Goal: Task Accomplishment & Management: Use online tool/utility

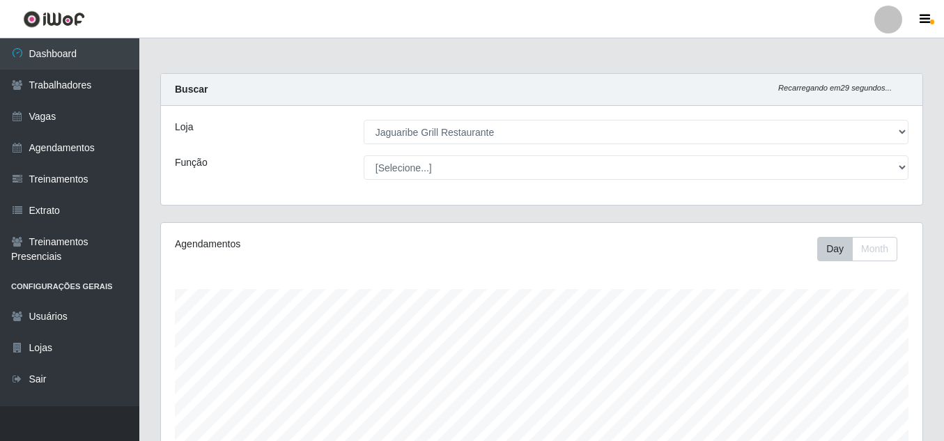
select select "311"
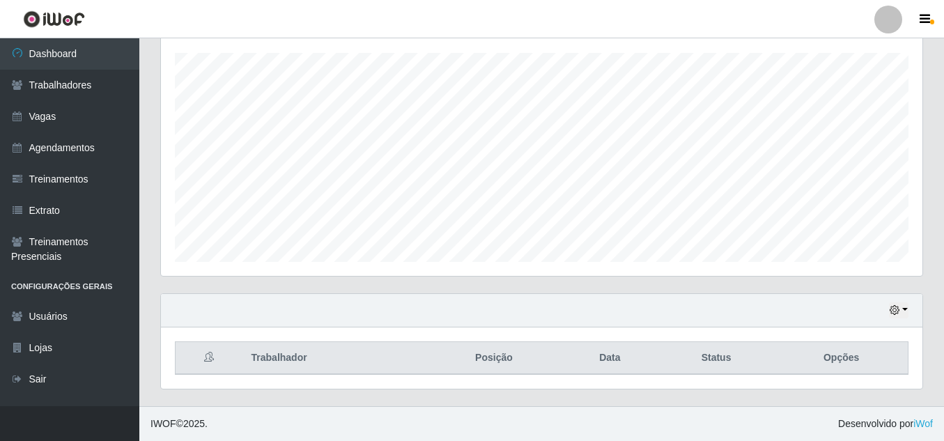
scroll to position [236, 0]
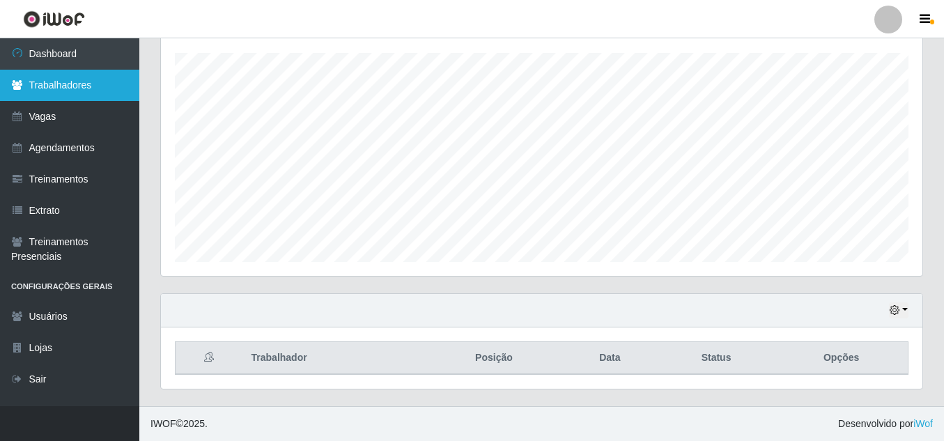
click at [75, 94] on link "Trabalhadores" at bounding box center [69, 85] width 139 height 31
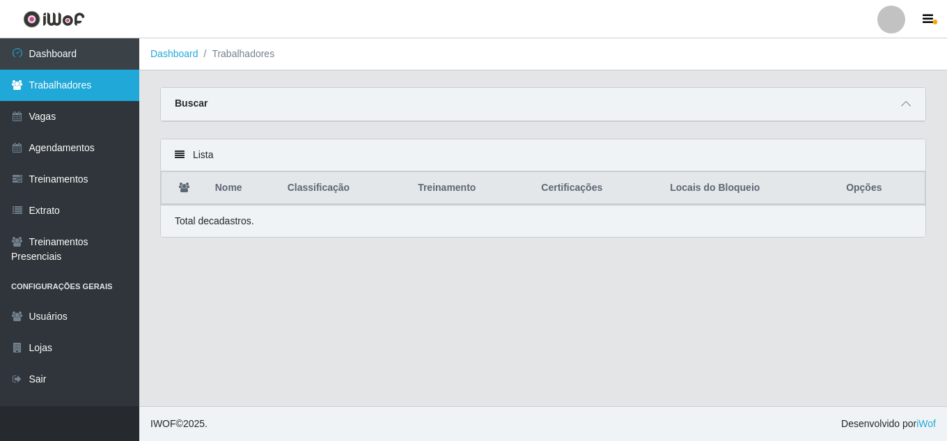
click at [93, 88] on link "Trabalhadores" at bounding box center [69, 85] width 139 height 31
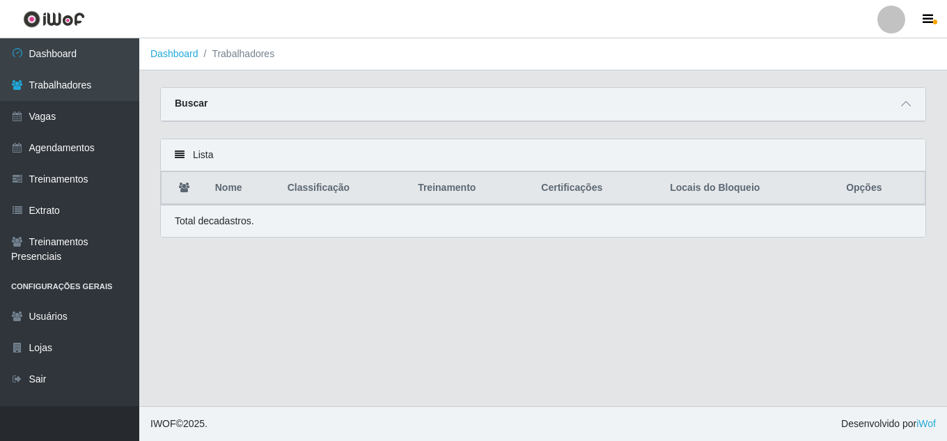
click at [909, 114] on div "Buscar" at bounding box center [543, 104] width 765 height 33
click at [905, 104] on icon at bounding box center [907, 104] width 10 height 10
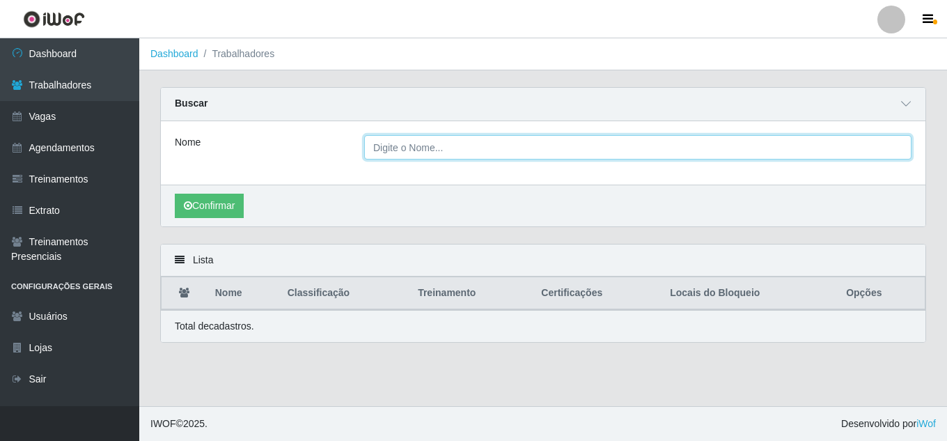
click at [663, 146] on input "Nome" at bounding box center [638, 147] width 548 height 24
type input "telma"
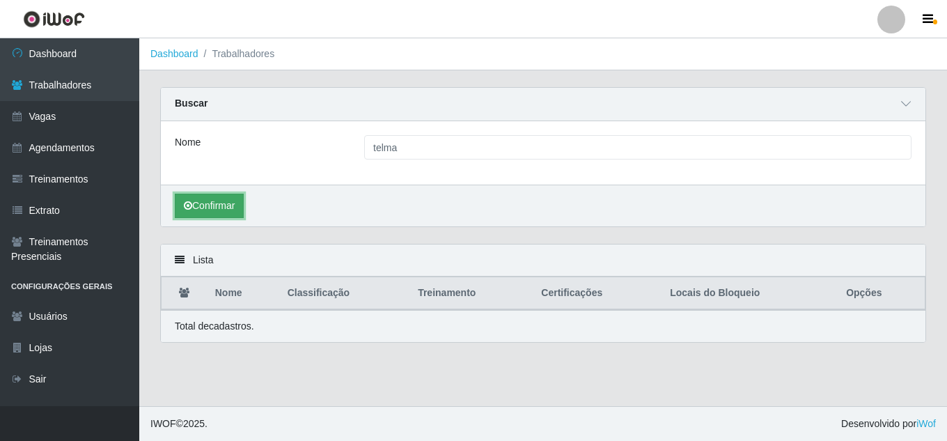
click at [232, 201] on button "Confirmar" at bounding box center [209, 206] width 69 height 24
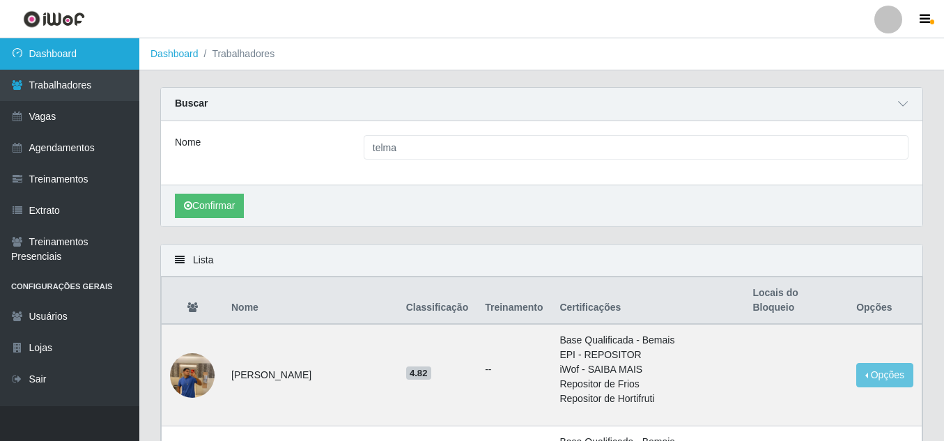
click at [80, 52] on link "Dashboard" at bounding box center [69, 53] width 139 height 31
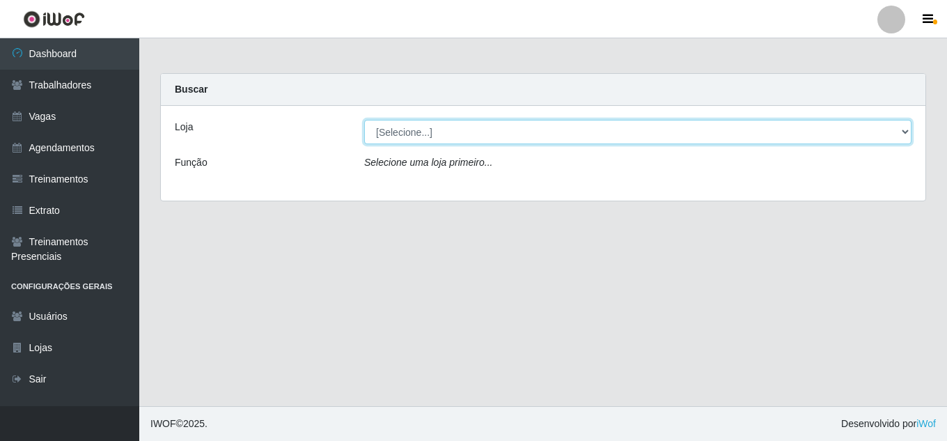
click at [474, 138] on select "[Selecione...] Jaguaribe Grill Restaurante" at bounding box center [638, 132] width 548 height 24
select select "311"
click at [364, 120] on select "[Selecione...] Jaguaribe Grill Restaurante" at bounding box center [638, 132] width 548 height 24
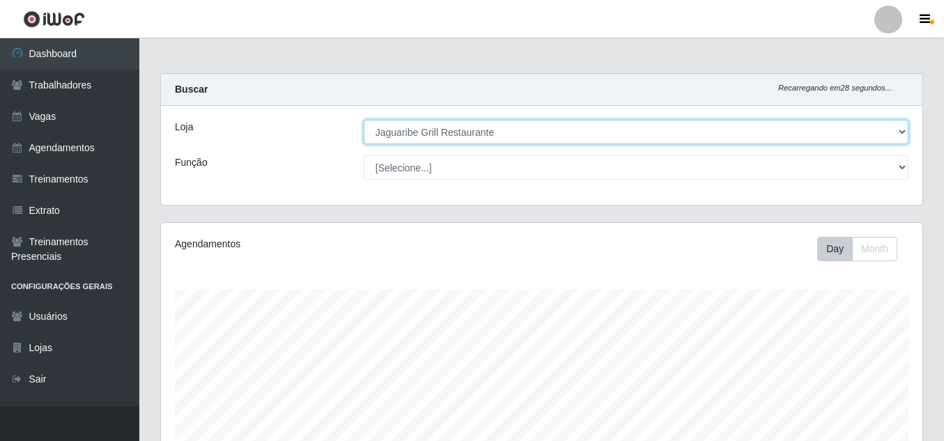
scroll to position [309, 0]
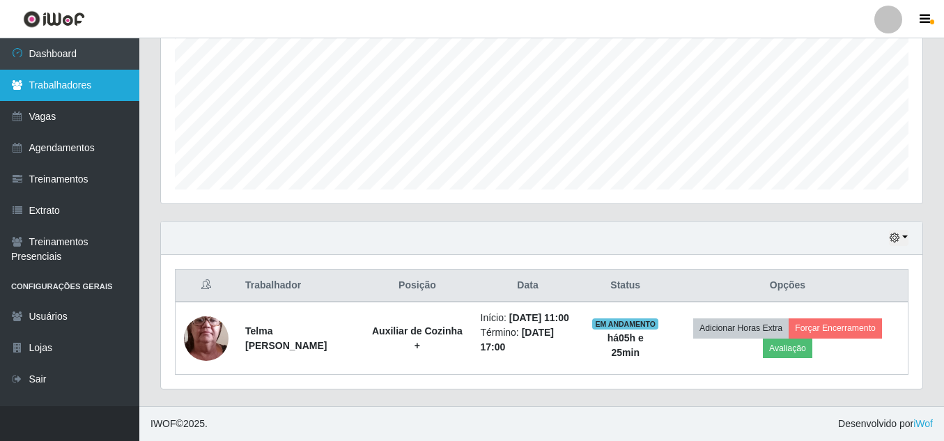
click at [95, 91] on link "Trabalhadores" at bounding box center [69, 85] width 139 height 31
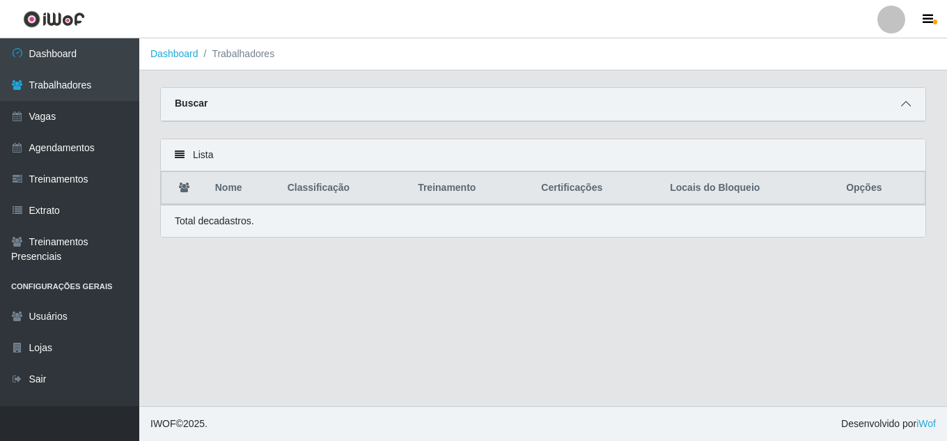
click at [906, 106] on icon at bounding box center [907, 104] width 10 height 10
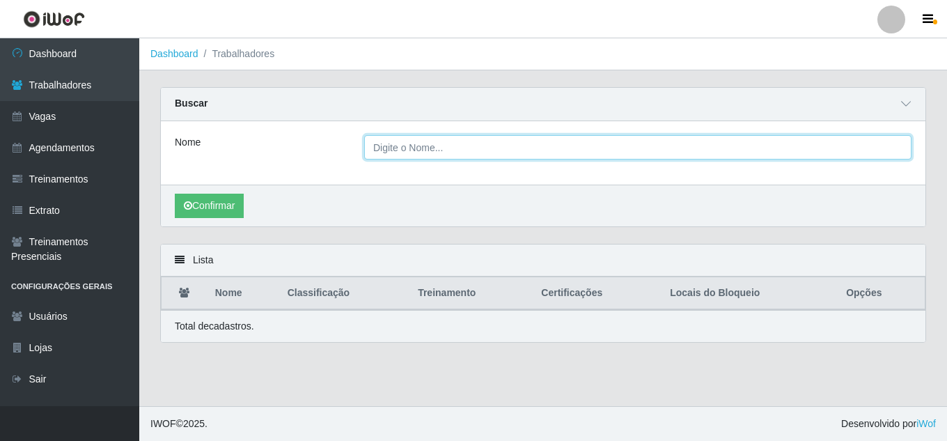
click at [389, 148] on input "Nome" at bounding box center [638, 147] width 548 height 24
type input "Telma [PERSON_NAME]"
click at [175, 194] on button "Confirmar" at bounding box center [209, 206] width 69 height 24
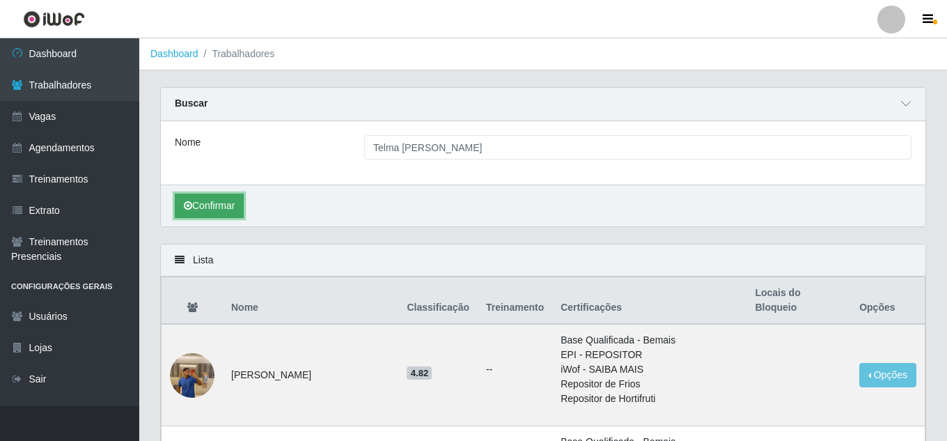
click at [200, 200] on button "Confirmar" at bounding box center [209, 206] width 69 height 24
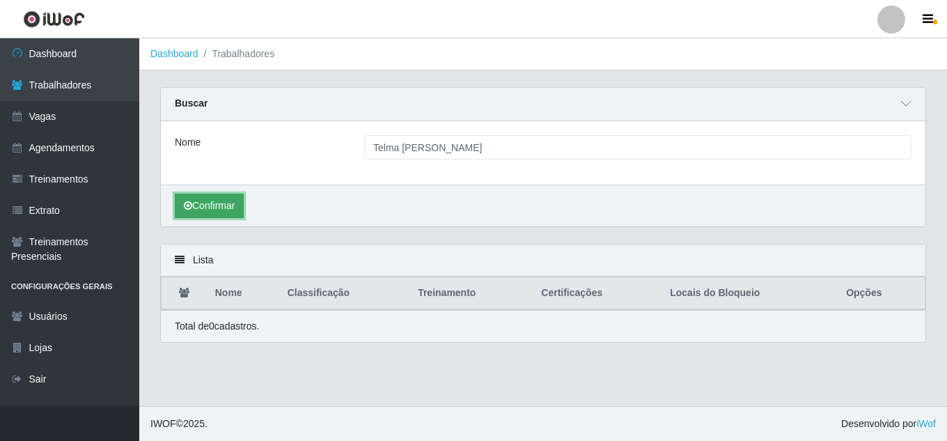
click at [215, 208] on button "Confirmar" at bounding box center [209, 206] width 69 height 24
click at [180, 263] on icon at bounding box center [180, 260] width 10 height 10
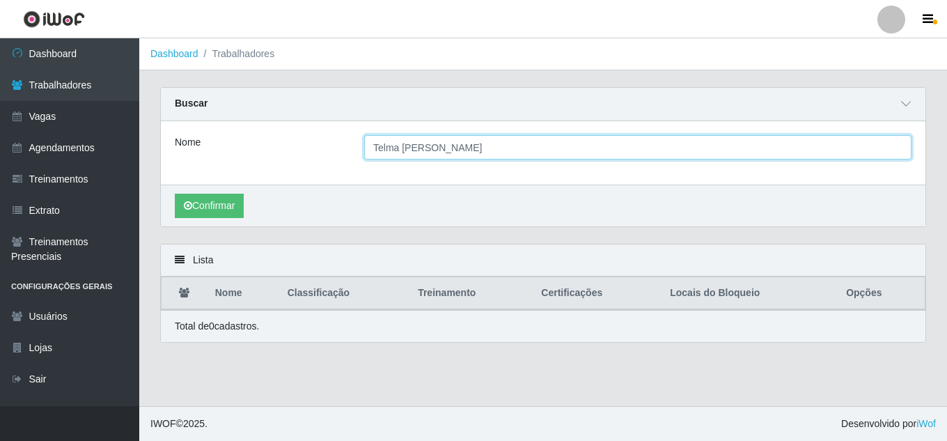
click at [478, 157] on input "Telma [PERSON_NAME]" at bounding box center [638, 147] width 548 height 24
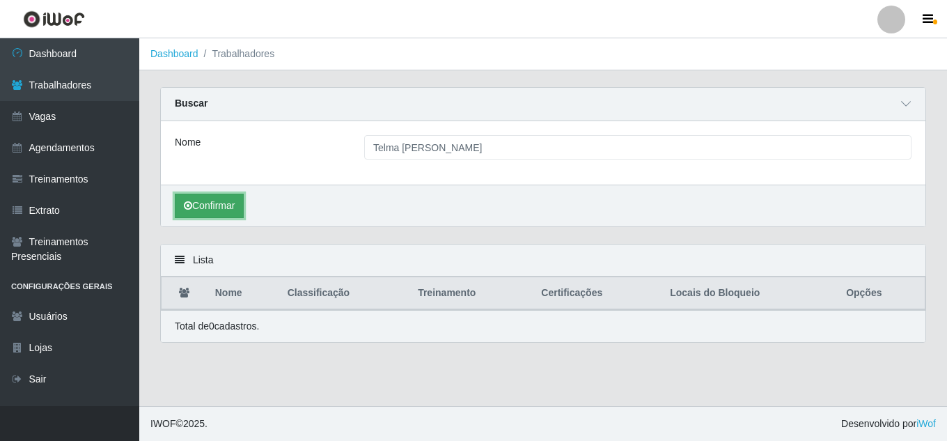
click at [228, 208] on button "Confirmar" at bounding box center [209, 206] width 69 height 24
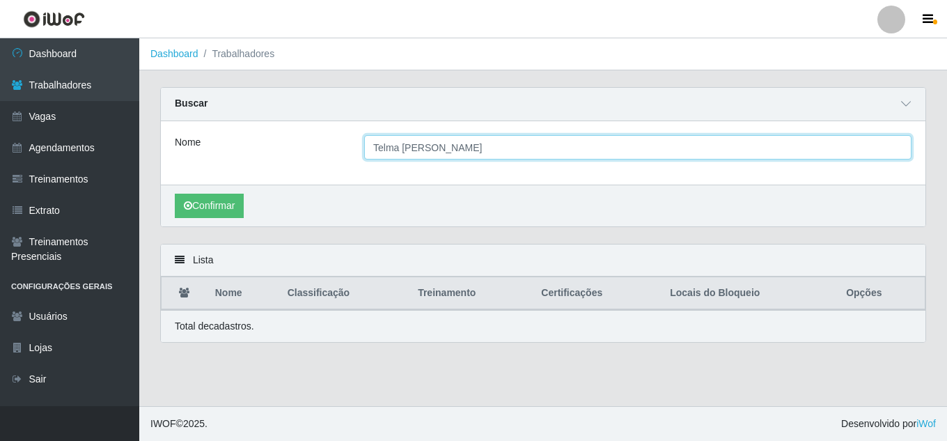
click at [474, 144] on input "Telma [PERSON_NAME]" at bounding box center [638, 147] width 548 height 24
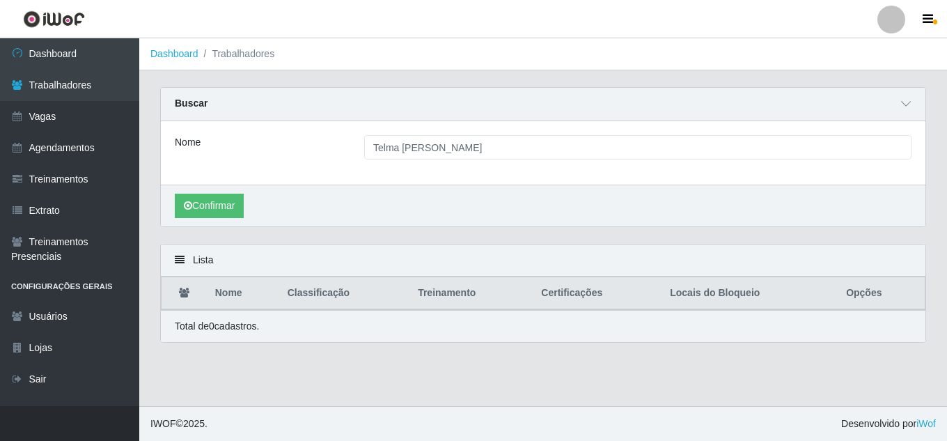
click at [915, 101] on div "Buscar" at bounding box center [543, 104] width 765 height 33
click at [907, 103] on icon at bounding box center [907, 104] width 10 height 10
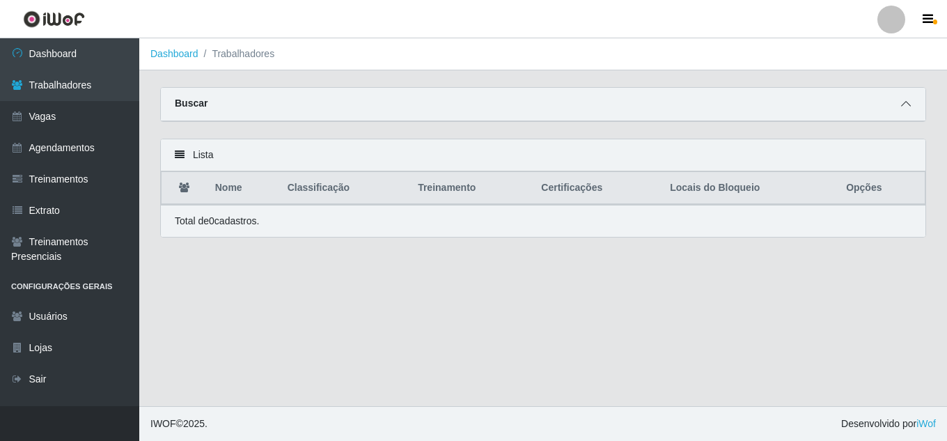
click at [907, 103] on icon at bounding box center [907, 104] width 10 height 10
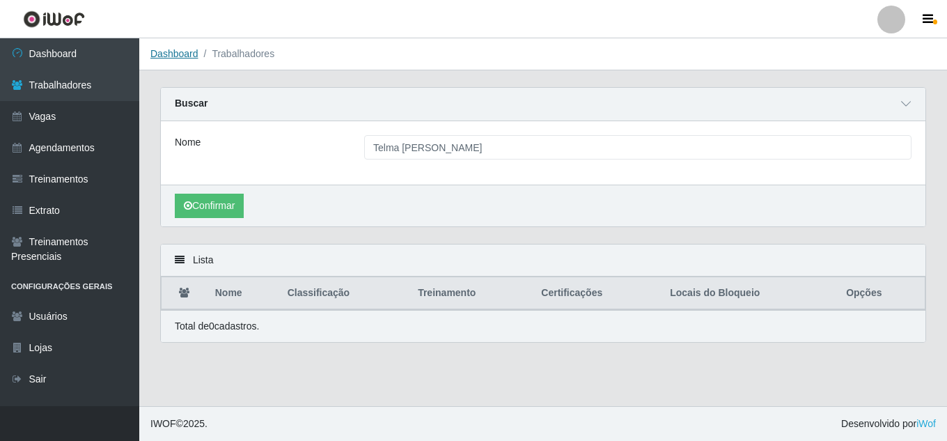
click at [180, 49] on link "Dashboard" at bounding box center [174, 53] width 48 height 11
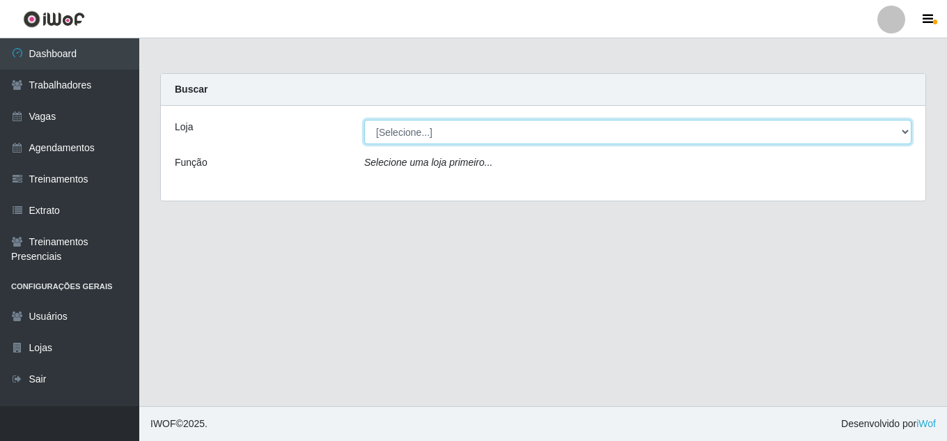
click at [878, 134] on select "[Selecione...] Jaguaribe Grill Restaurante" at bounding box center [638, 132] width 548 height 24
select select "311"
click at [364, 120] on select "[Selecione...] Jaguaribe Grill Restaurante" at bounding box center [638, 132] width 548 height 24
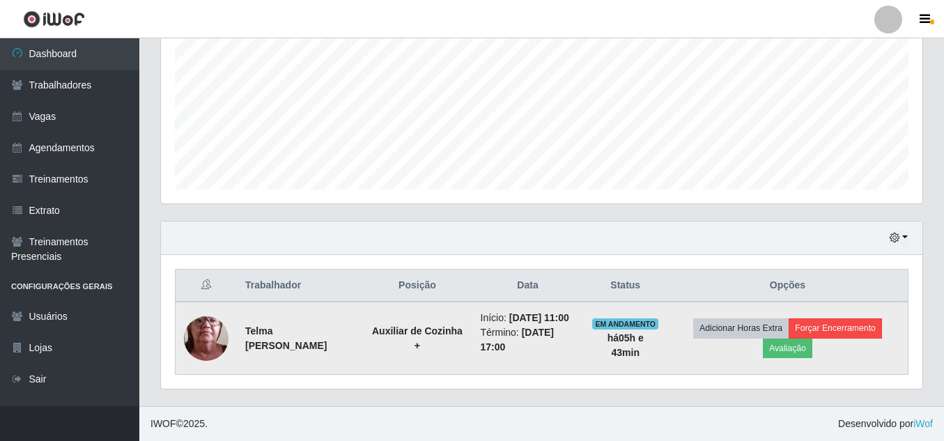
scroll to position [236, 0]
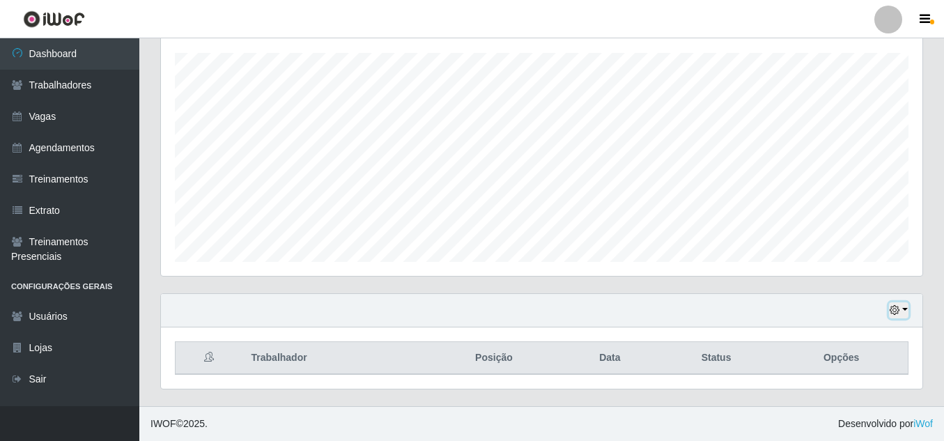
click at [892, 313] on icon "button" at bounding box center [895, 310] width 10 height 10
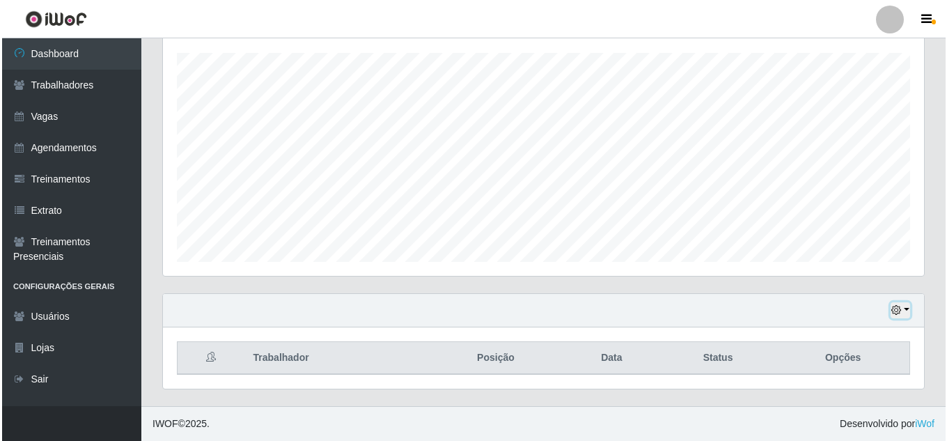
scroll to position [289, 761]
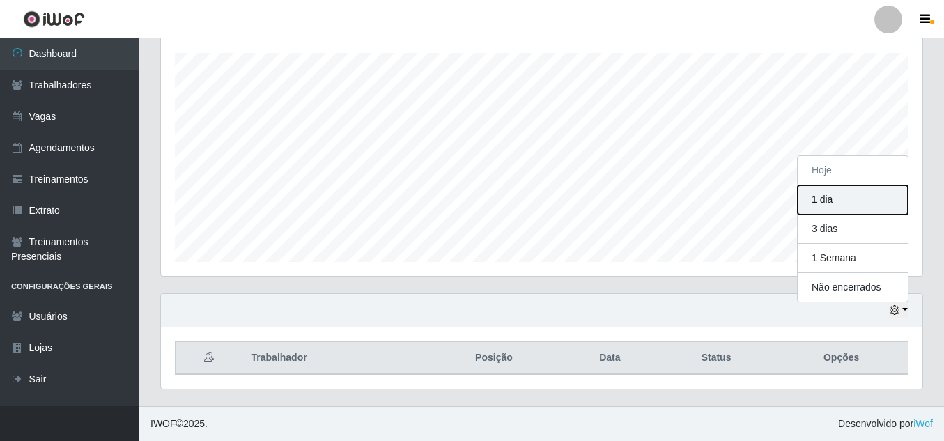
click at [842, 195] on button "1 dia" at bounding box center [853, 199] width 110 height 29
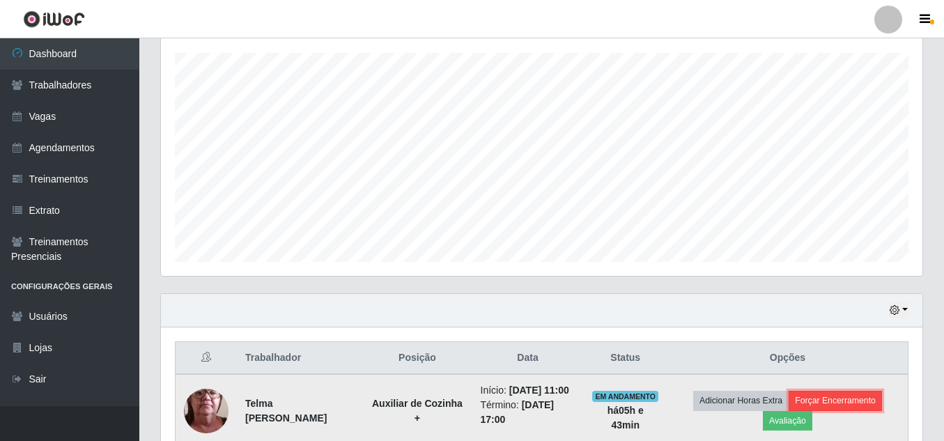
click at [836, 401] on button "Forçar Encerramento" at bounding box center [835, 401] width 93 height 20
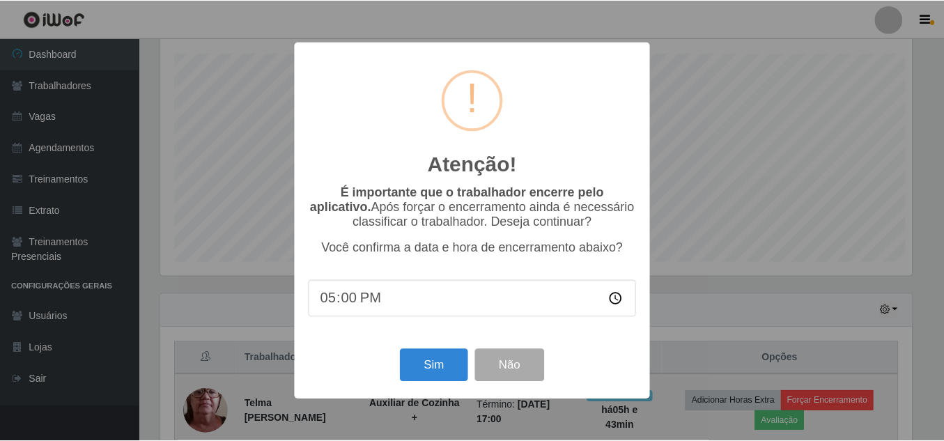
scroll to position [289, 755]
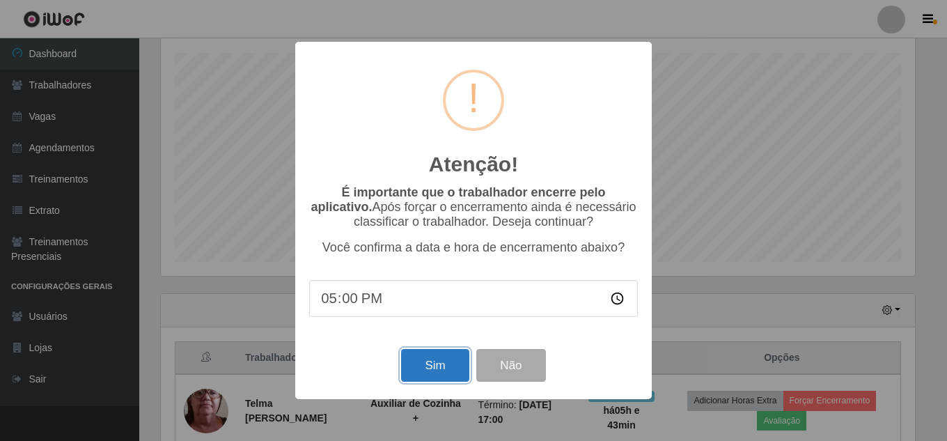
click at [446, 373] on button "Sim" at bounding box center [435, 365] width 68 height 33
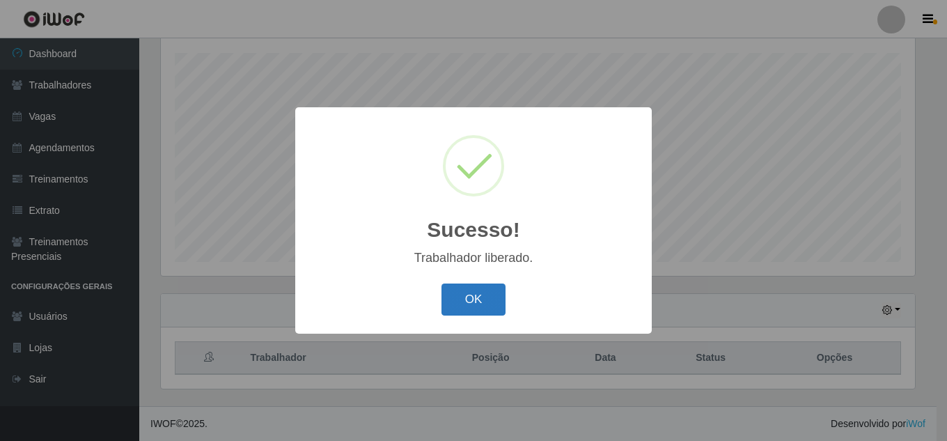
click at [449, 293] on button "OK" at bounding box center [474, 300] width 65 height 33
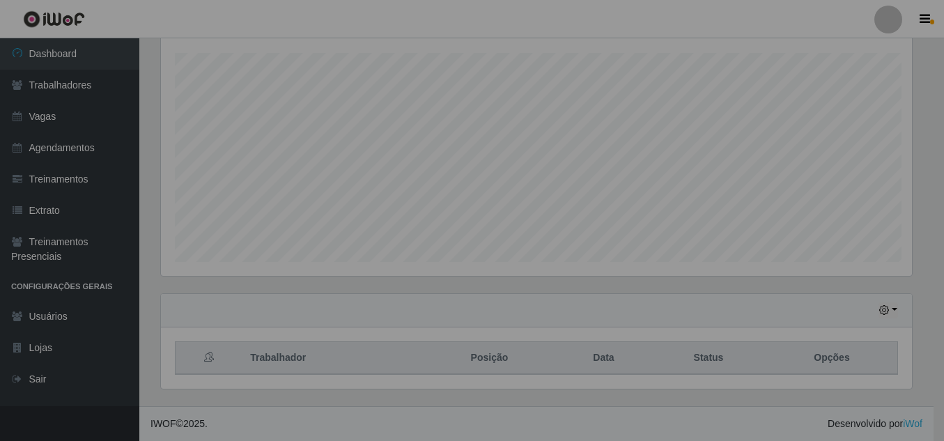
scroll to position [289, 761]
